Goal: Book appointment/travel/reservation

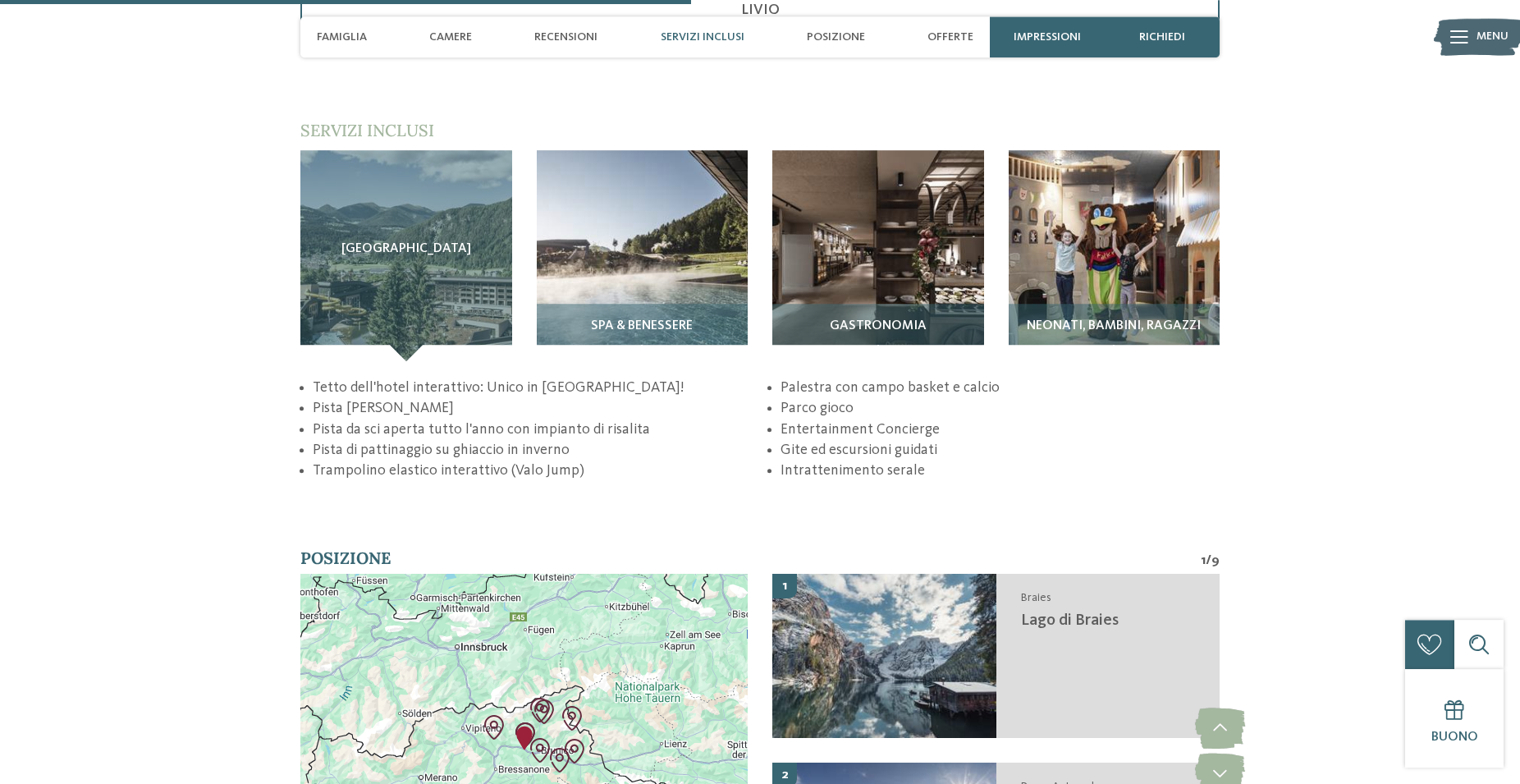
scroll to position [2511, 0]
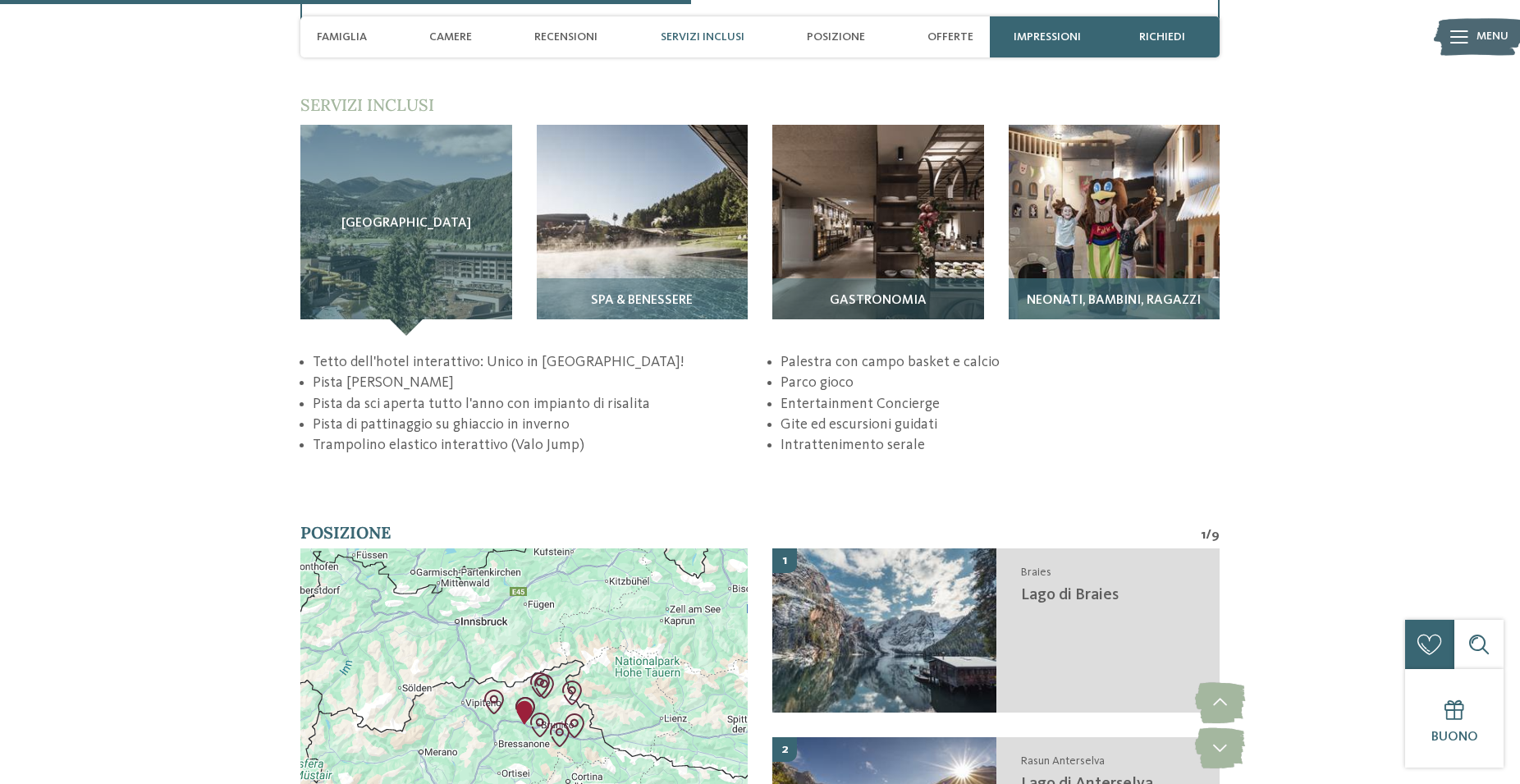
click at [1071, 294] on img at bounding box center [1114, 230] width 212 height 212
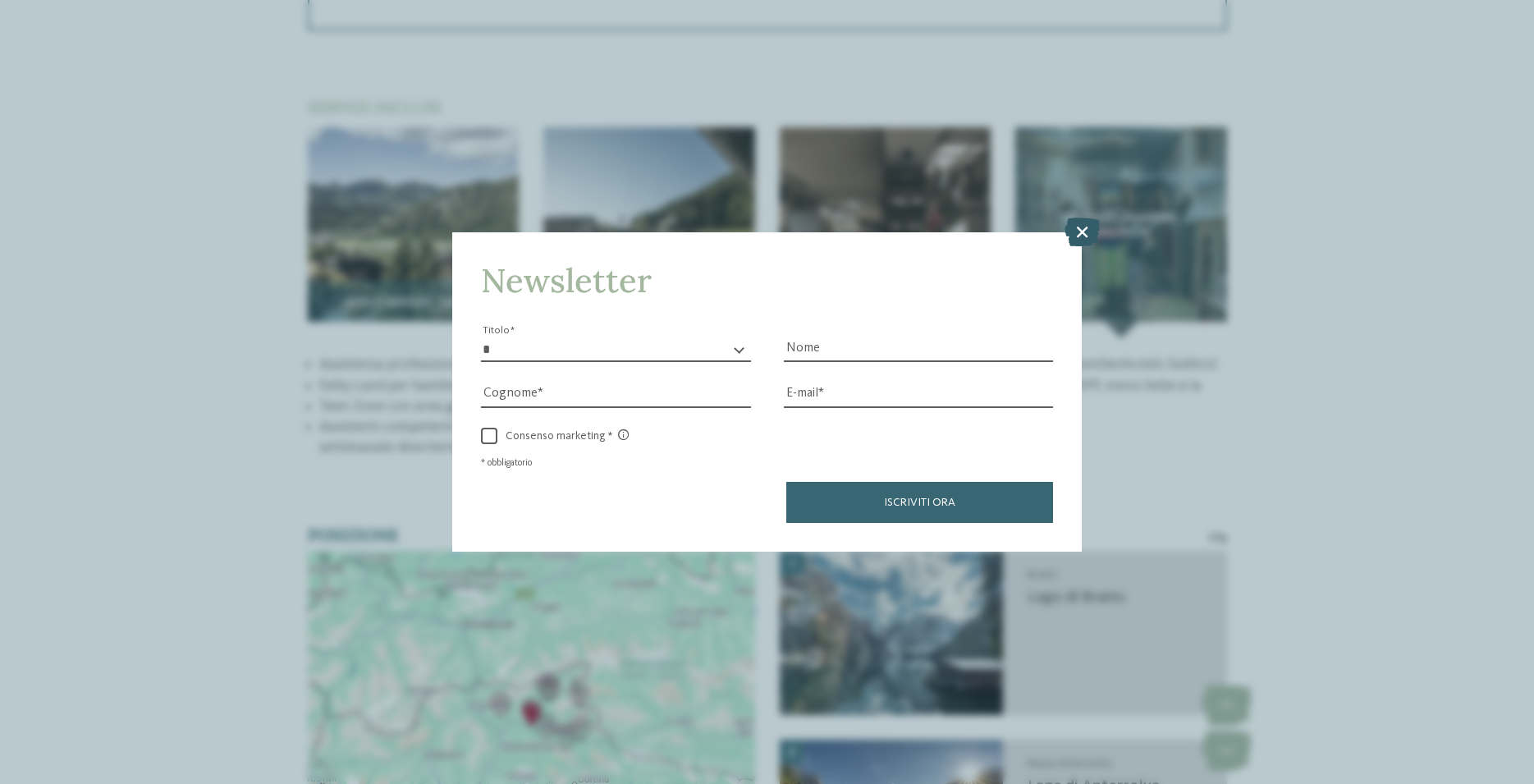
click at [1081, 233] on icon at bounding box center [1082, 232] width 35 height 29
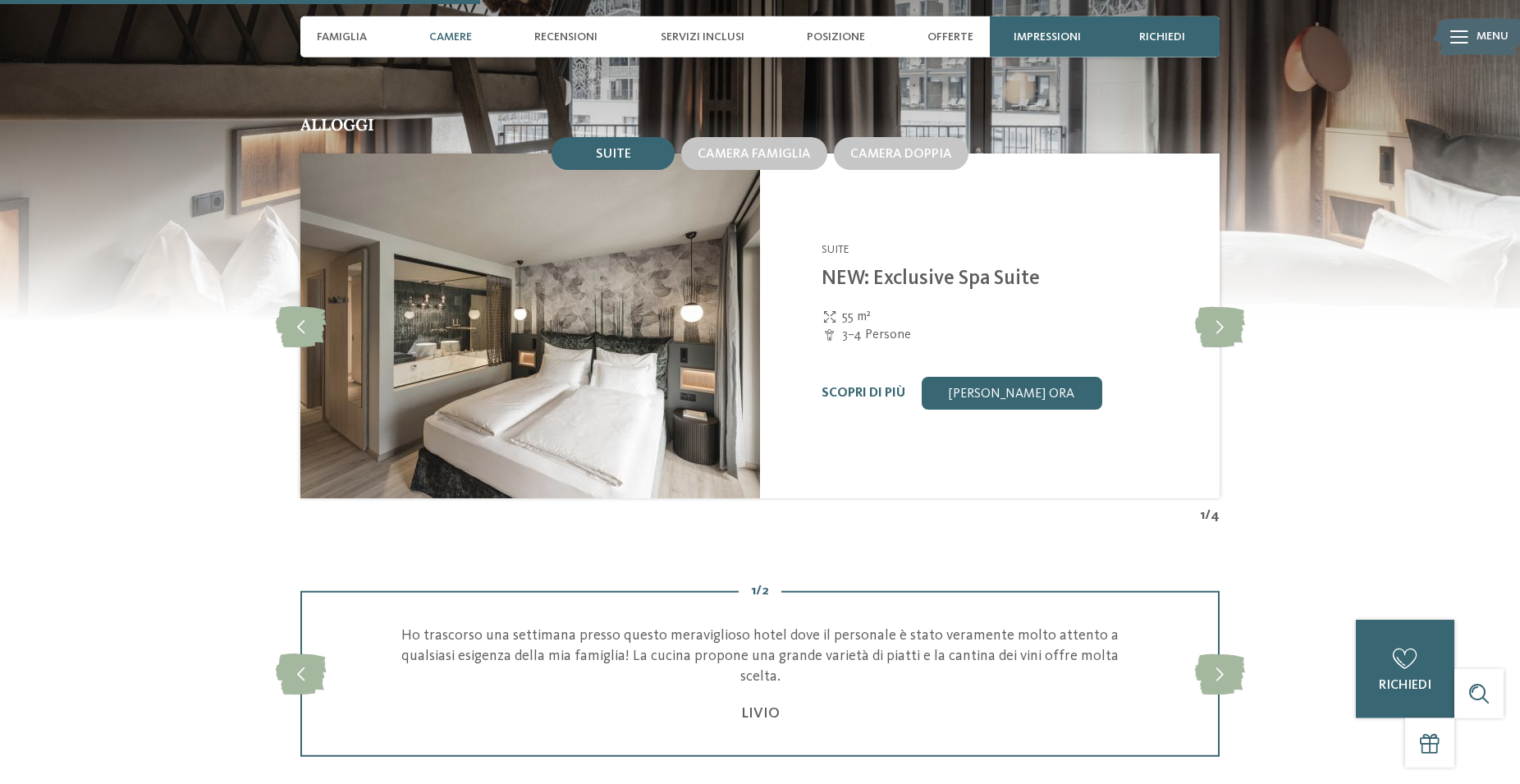
scroll to position [1674, 0]
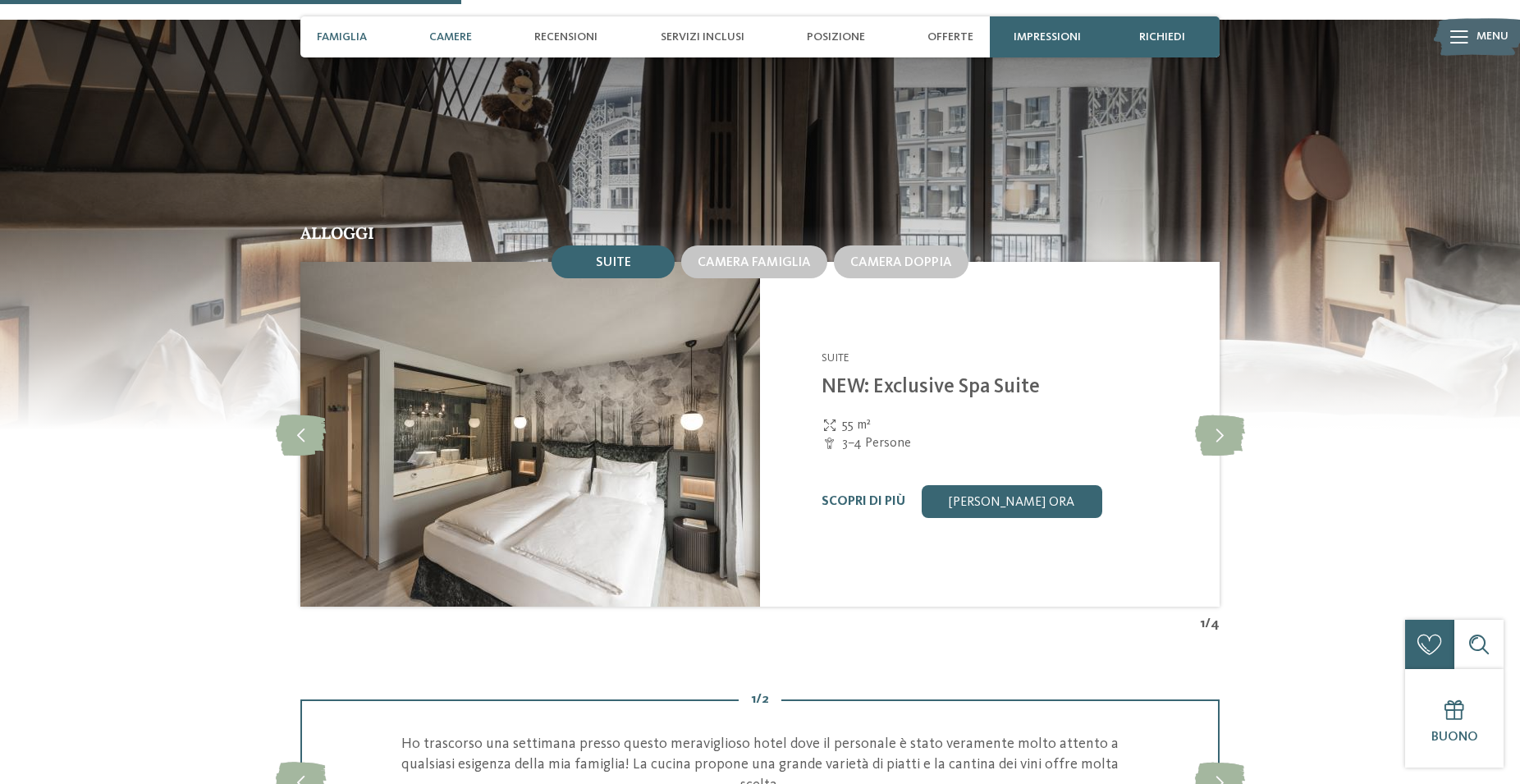
click at [364, 32] on span "Famiglia" at bounding box center [342, 37] width 50 height 14
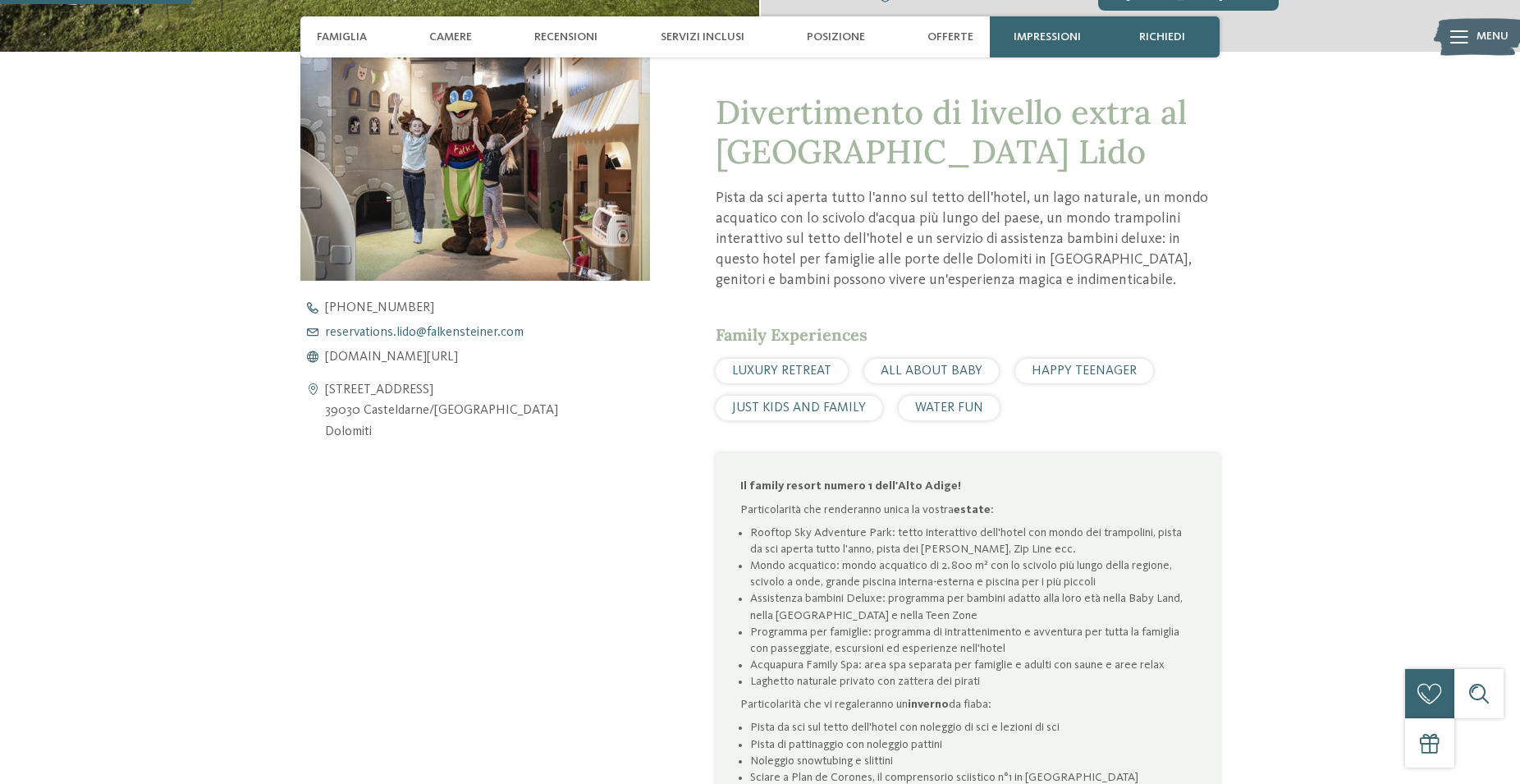
scroll to position [576, 0]
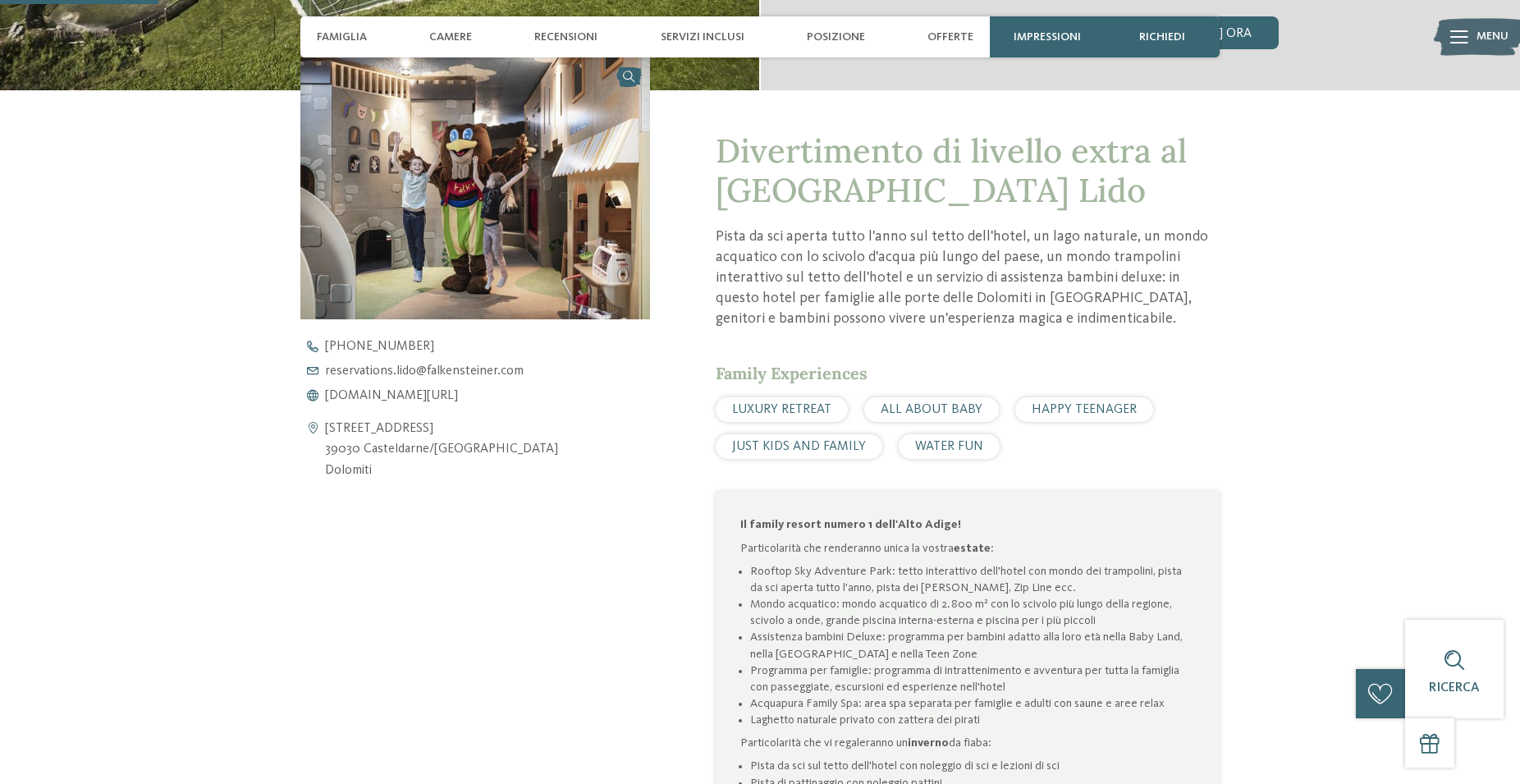
click at [482, 172] on img at bounding box center [475, 188] width 350 height 261
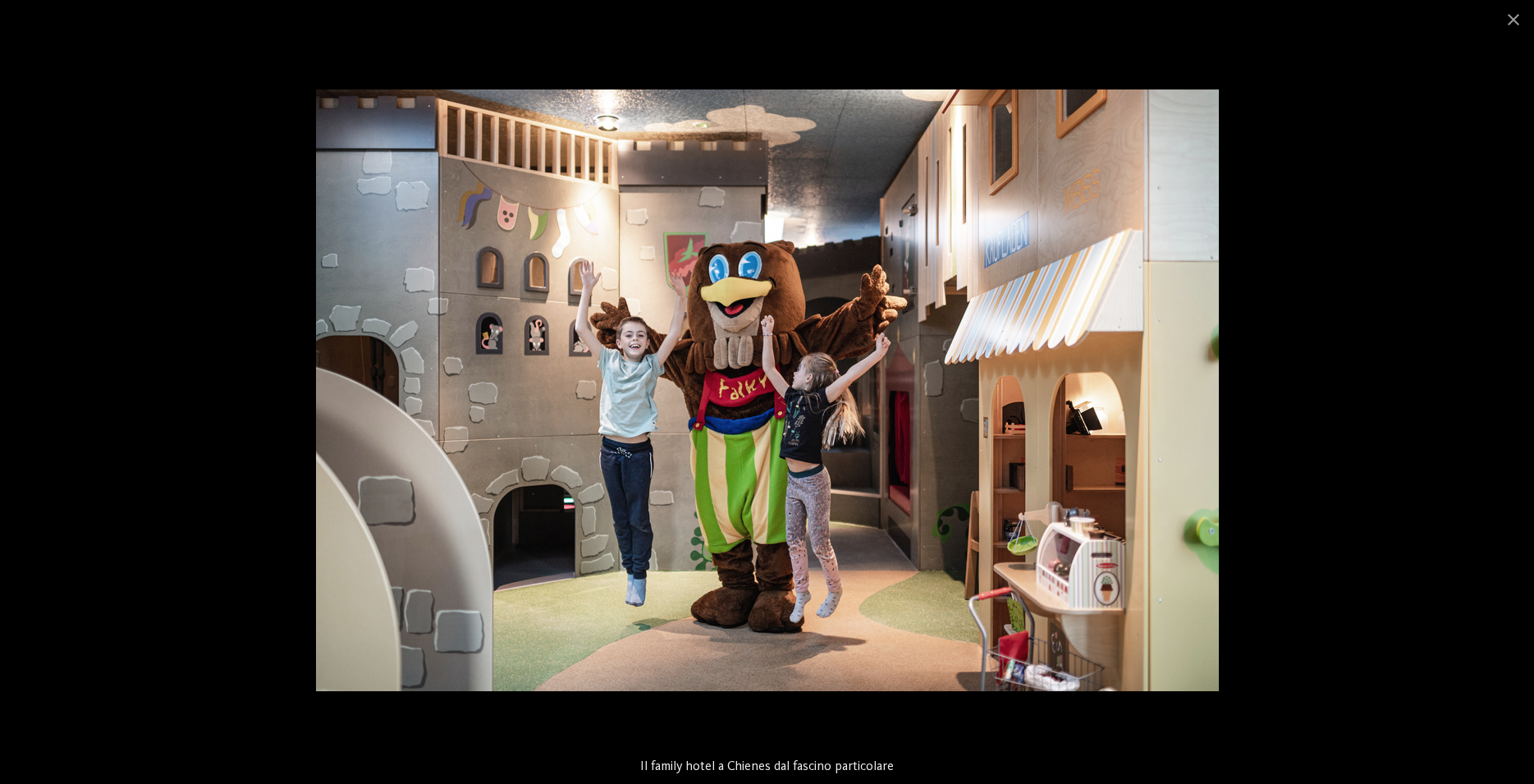
click at [1384, 340] on div at bounding box center [767, 392] width 1534 height 784
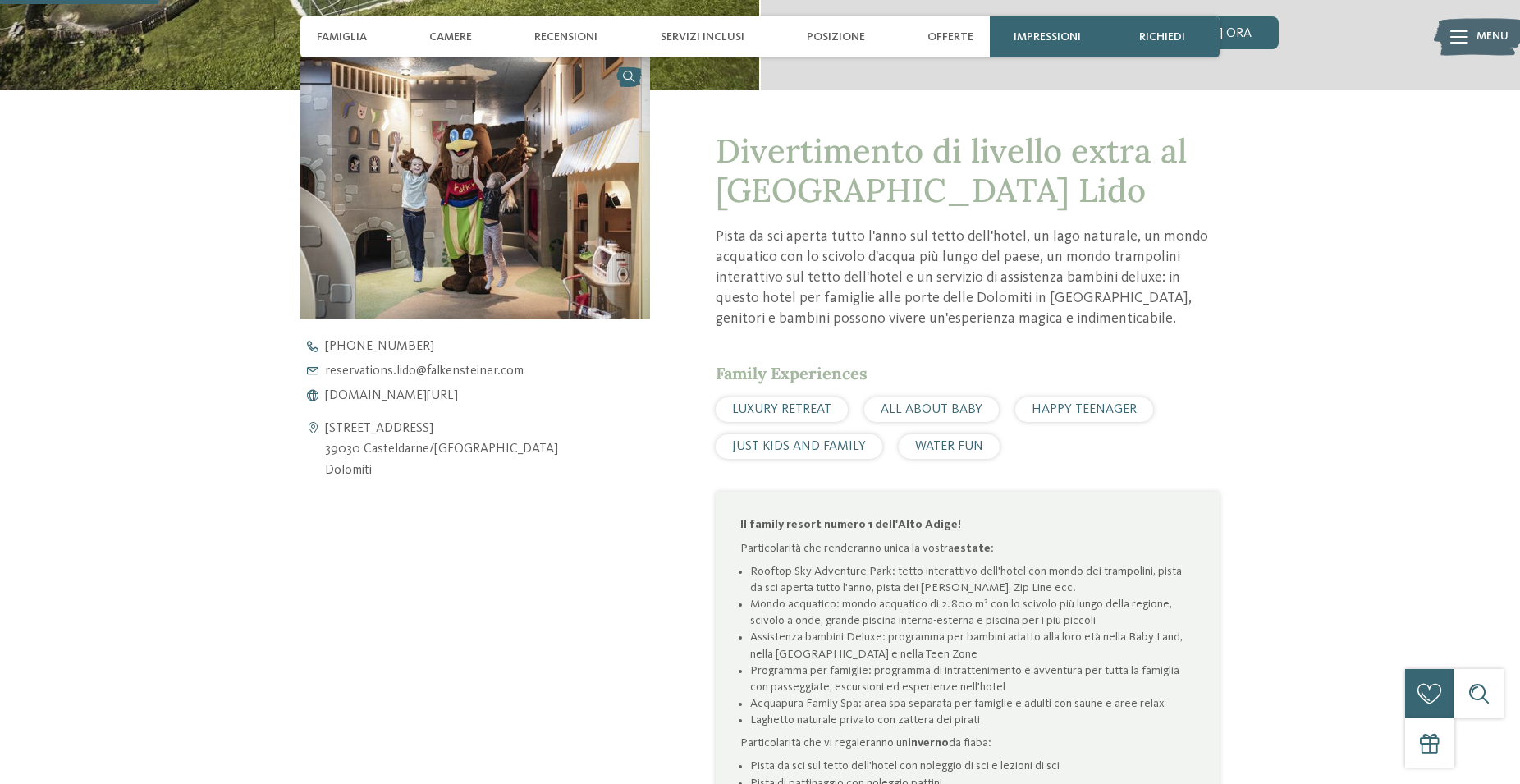
click at [728, 36] on span "Servizi inclusi" at bounding box center [702, 37] width 84 height 14
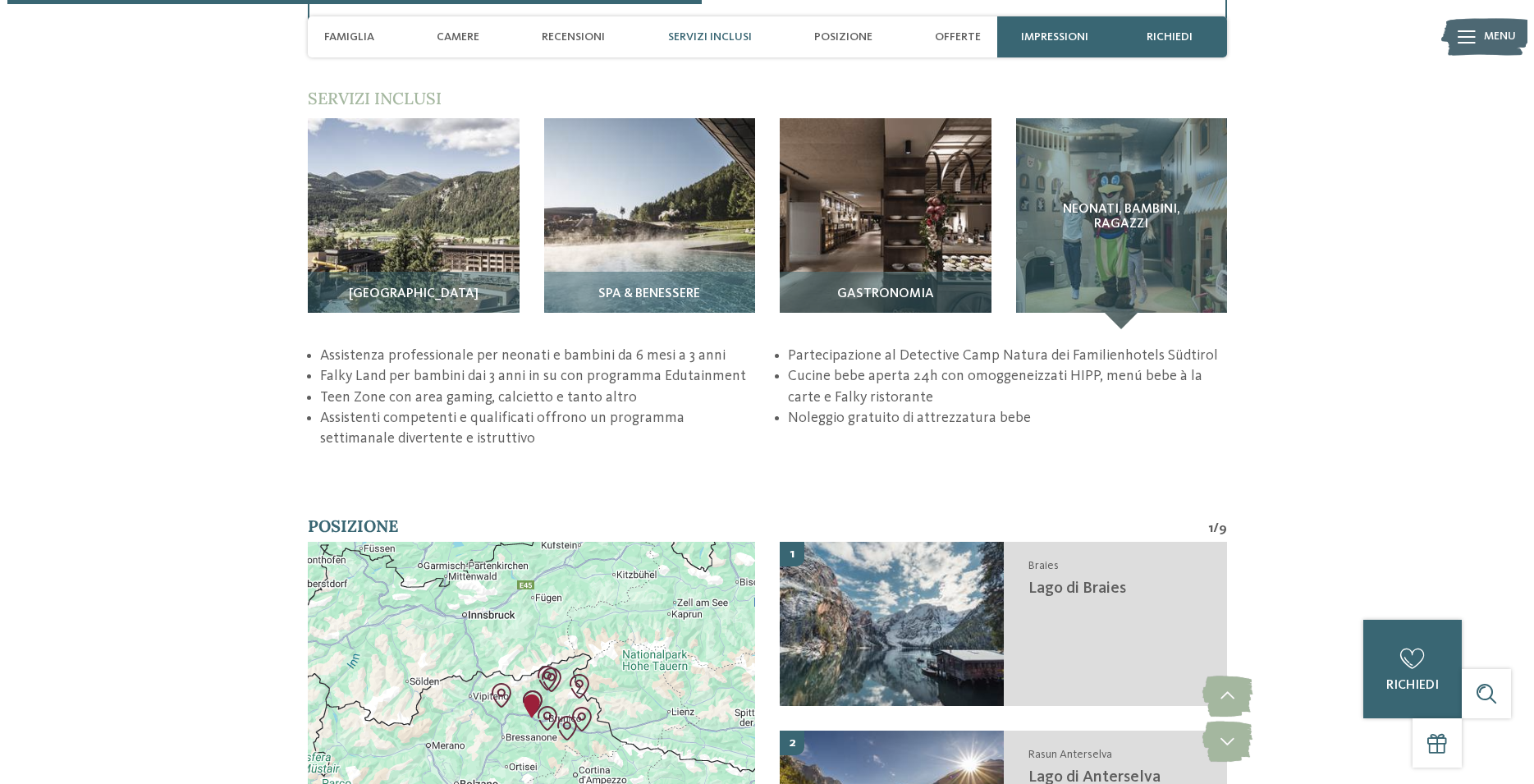
scroll to position [2531, 0]
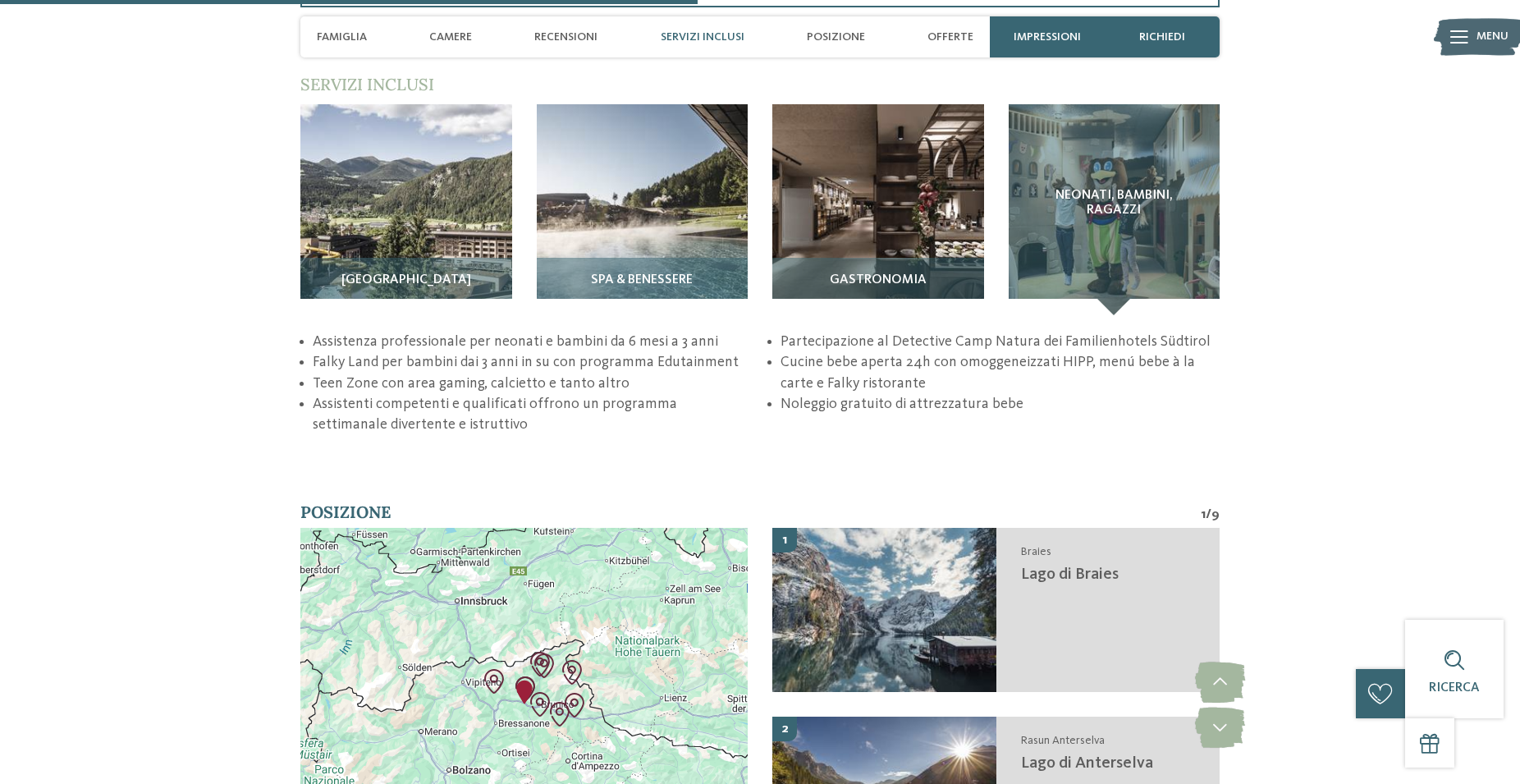
click at [1457, 41] on icon at bounding box center [1460, 37] width 18 height 14
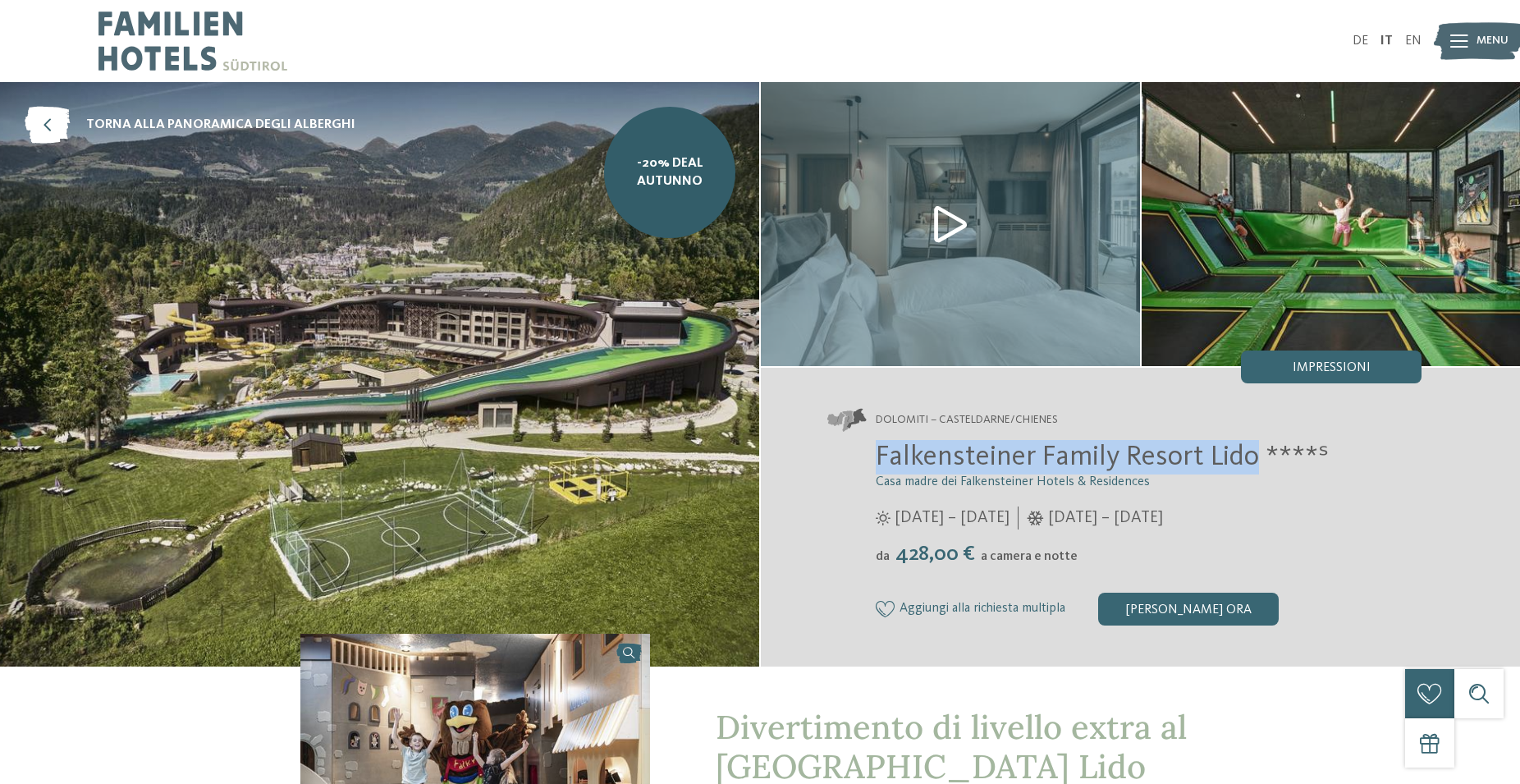
drag, startPoint x: 877, startPoint y: 459, endPoint x: 1258, endPoint y: 463, distance: 381.0
click at [1258, 463] on span "Falkensteiner Family Resort Lido ****ˢ" at bounding box center [1103, 457] width 453 height 29
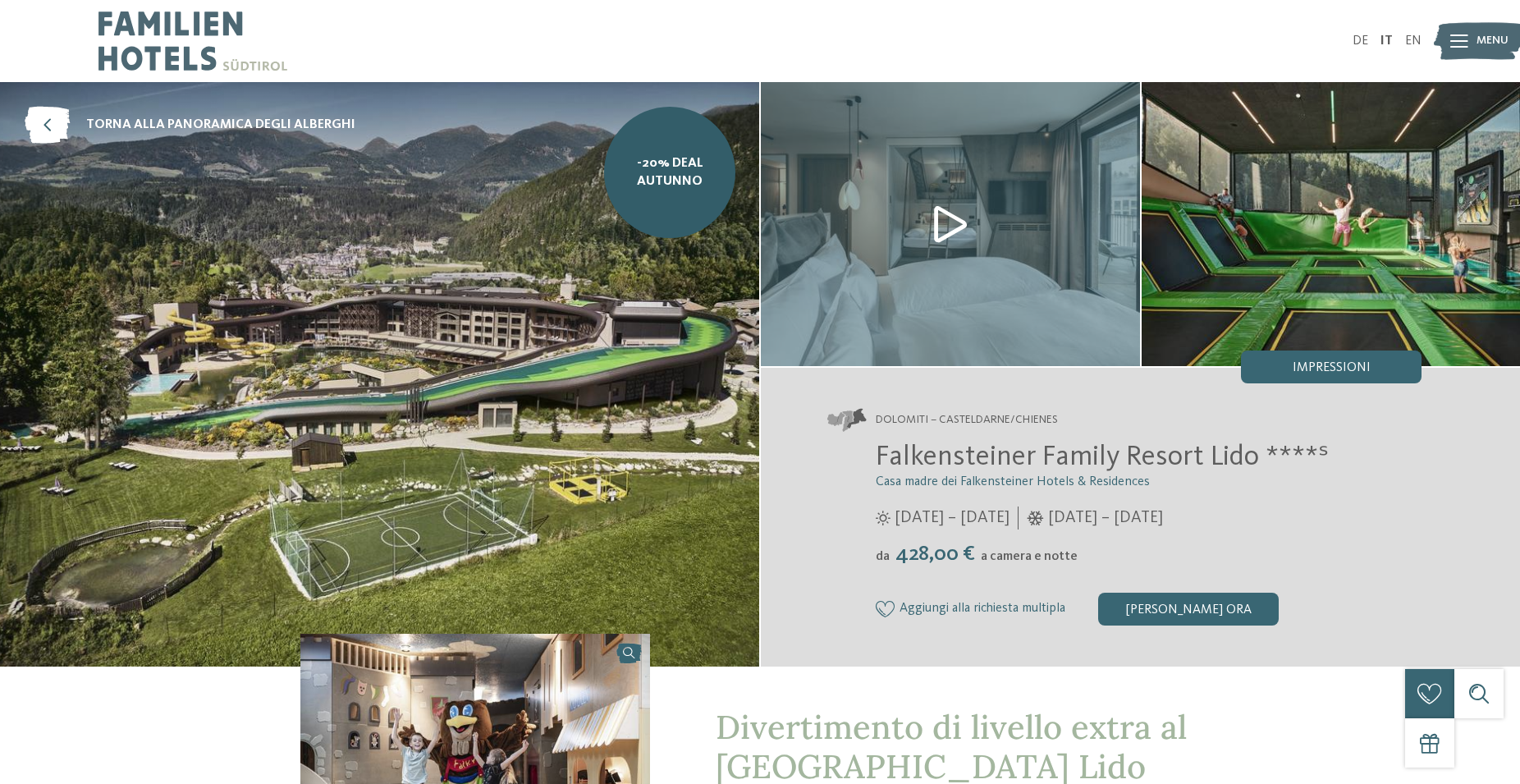
click at [1198, 493] on div "Falkensteiner Family Resort Lido ****ˢ Casa madre dei Falkensteiner Hotels & Re…" at bounding box center [1124, 532] width 595 height 185
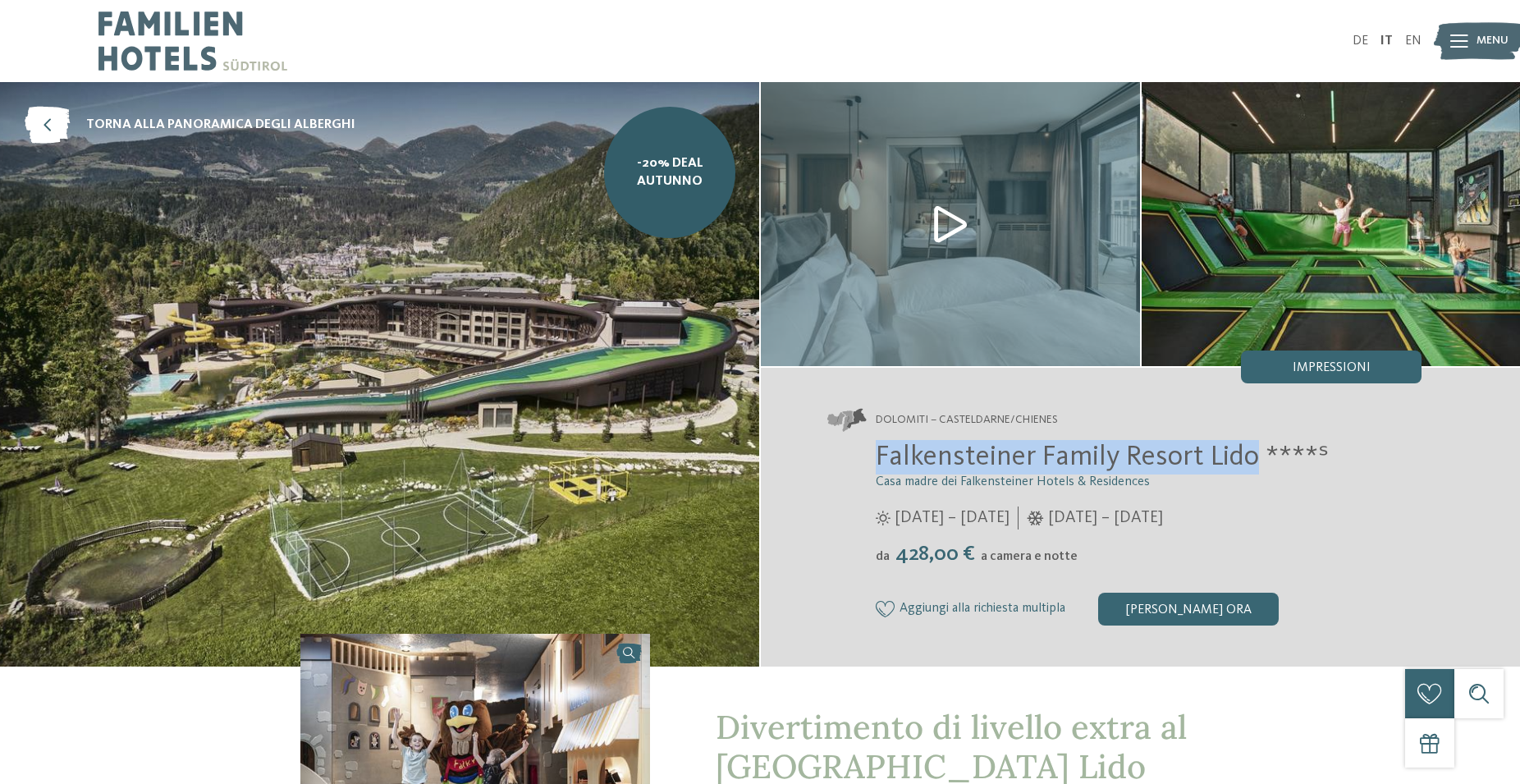
drag, startPoint x: 1254, startPoint y: 460, endPoint x: 877, endPoint y: 445, distance: 377.3
click at [877, 445] on span "Falkensteiner Family Resort Lido ****ˢ" at bounding box center [1103, 457] width 453 height 29
copy span "Falkensteiner Family Resort Lido"
